Goal: Register for event/course

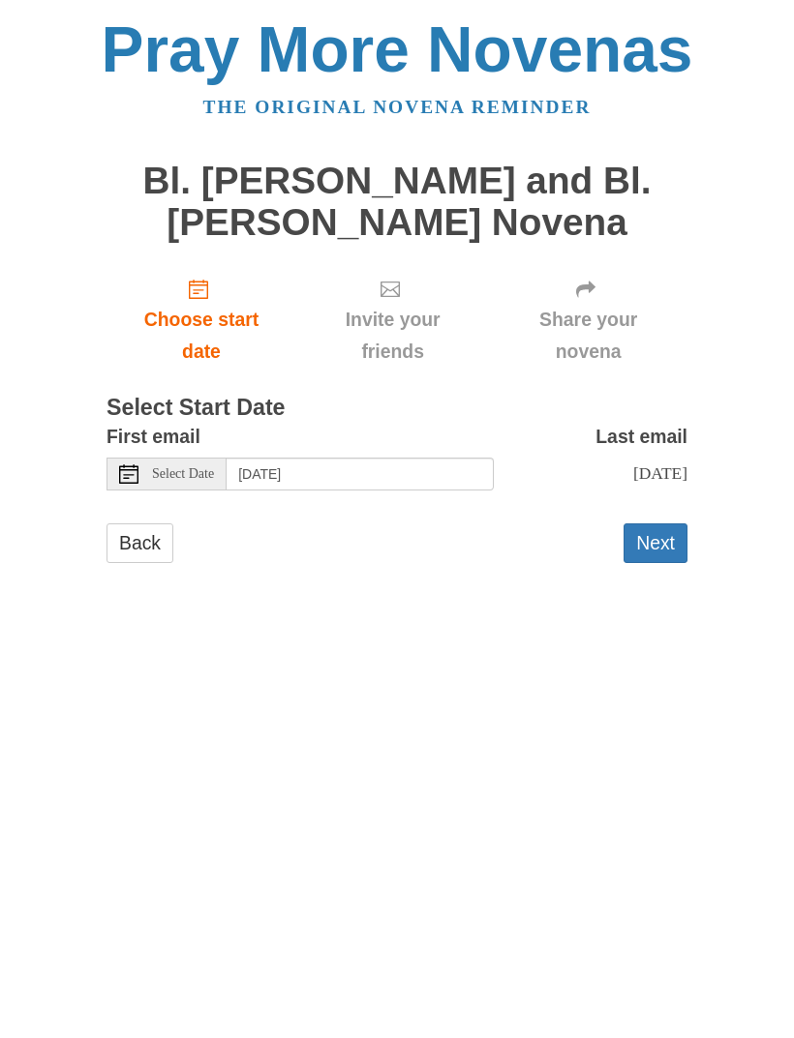
click at [652, 528] on button "Next" at bounding box center [655, 544] width 64 height 40
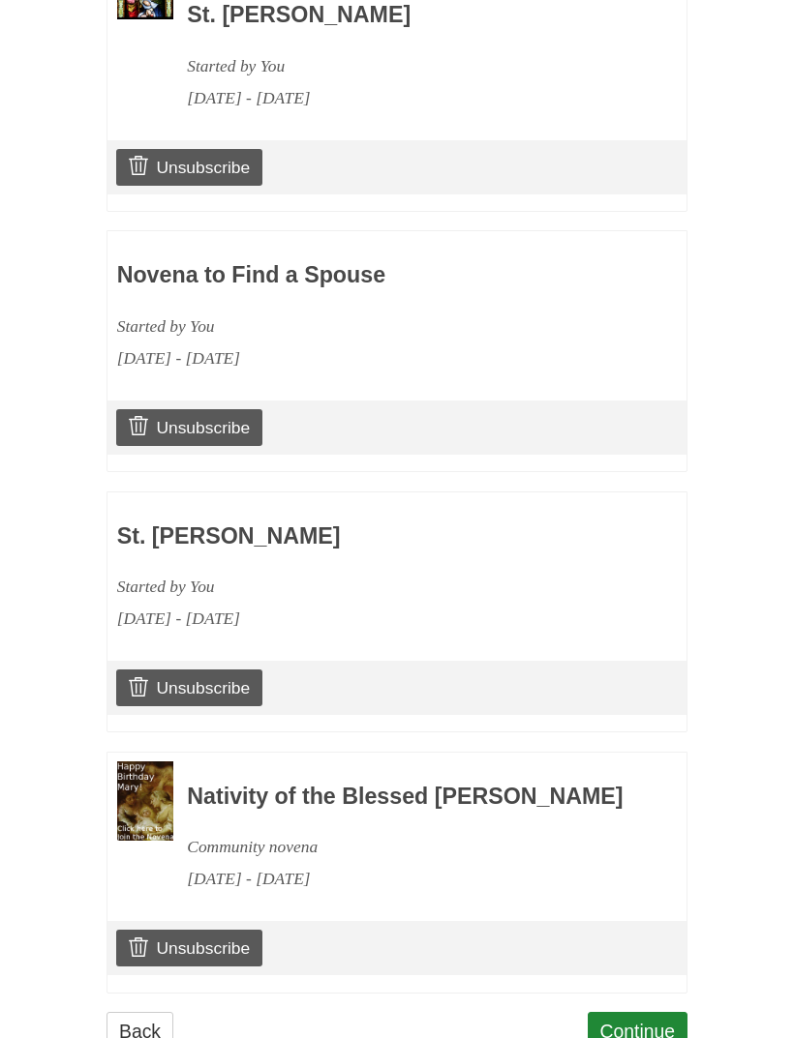
scroll to position [1545, 0]
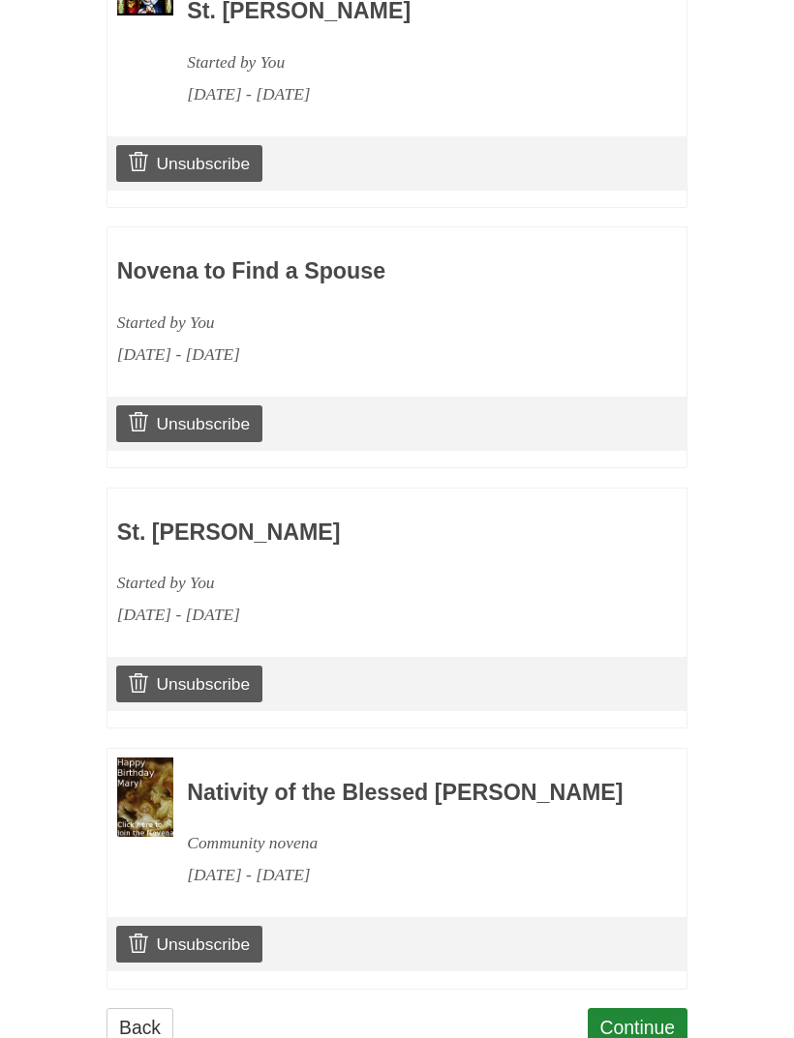
click at [642, 1011] on link "Continue" at bounding box center [637, 1028] width 101 height 40
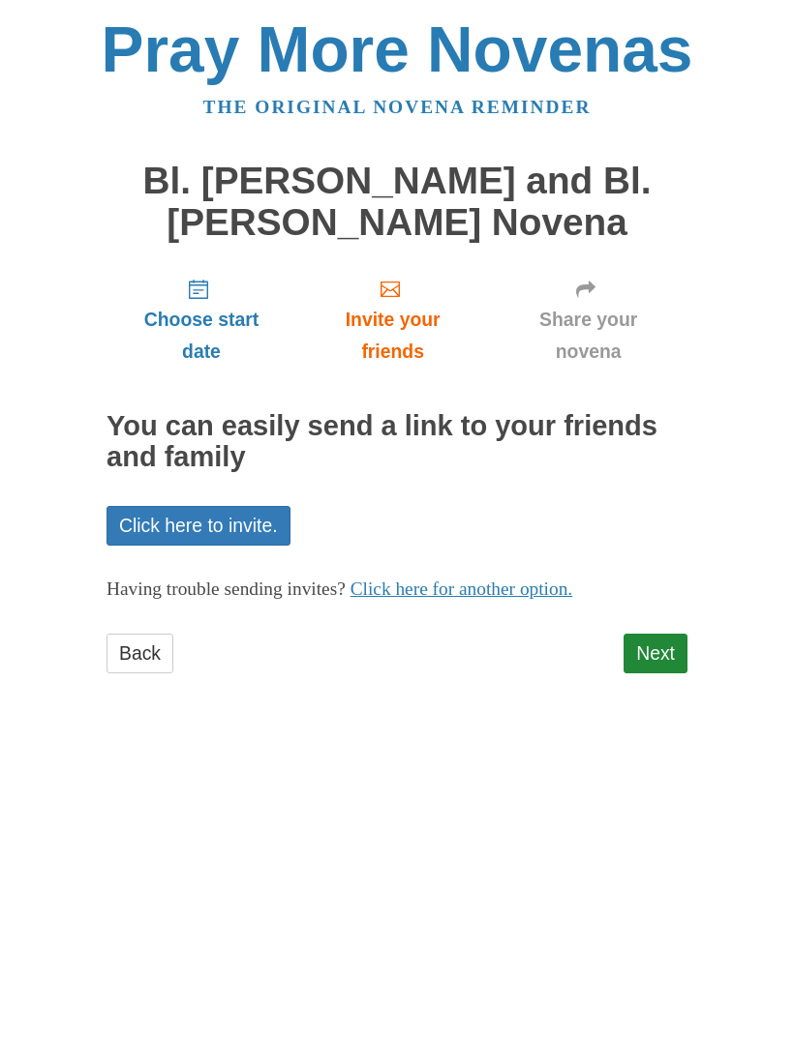
click at [668, 635] on link "Next" at bounding box center [655, 654] width 64 height 40
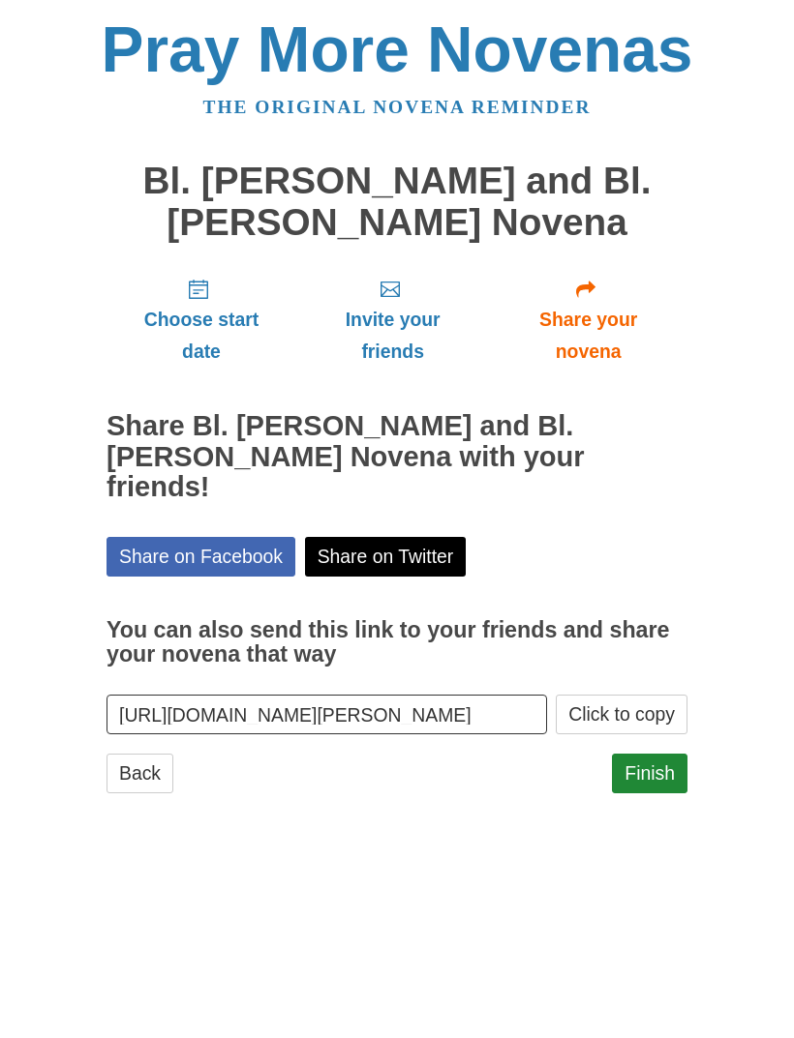
click at [657, 754] on link "Finish" at bounding box center [649, 774] width 75 height 40
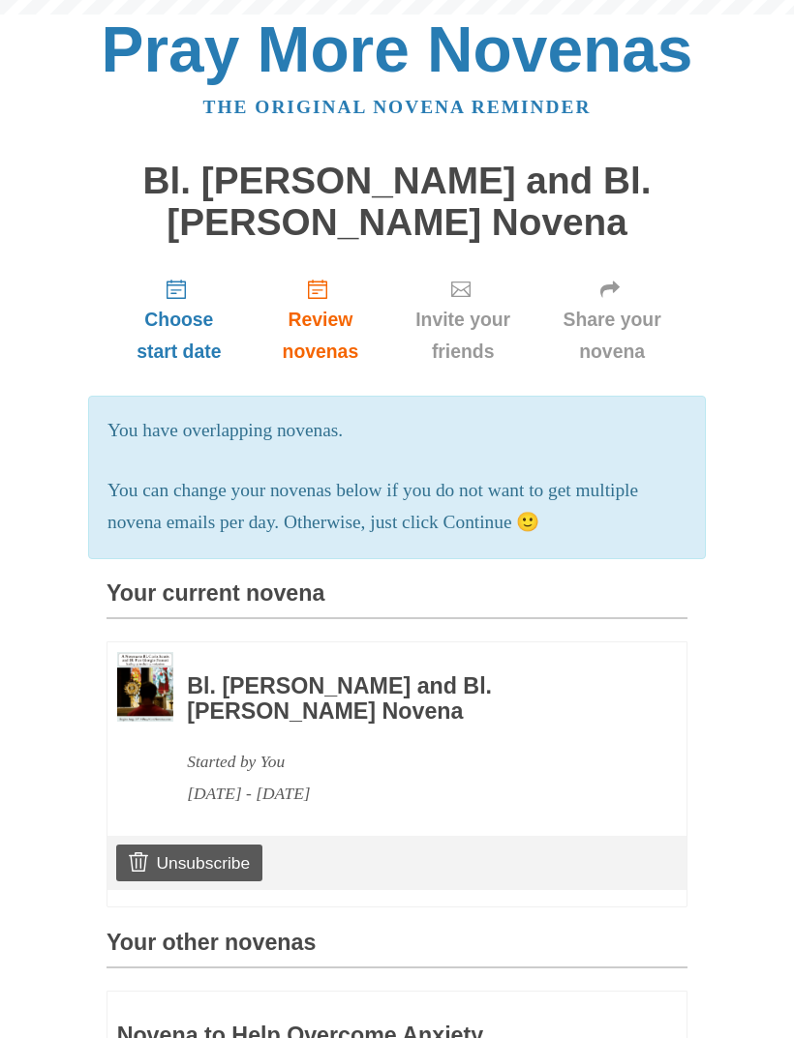
scroll to position [1607, 0]
